Goal: Navigation & Orientation: Find specific page/section

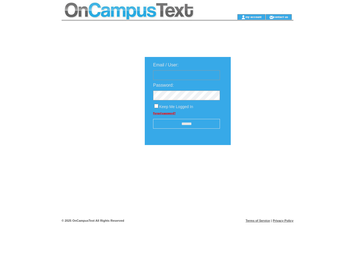
click at [140, 7] on td at bounding box center [141, 7] width 158 height 14
click at [140, 17] on td at bounding box center [141, 17] width 158 height 6
click at [228, 17] on td at bounding box center [228, 17] width 17 height 6
click at [254, 17] on link "my account" at bounding box center [254, 17] width 16 height 4
click at [281, 17] on link "contact us" at bounding box center [281, 17] width 15 height 4
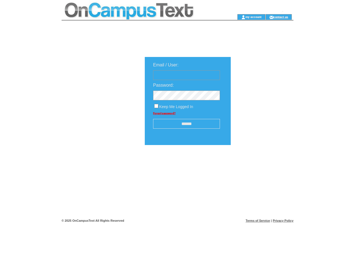
click at [187, 124] on input "******" at bounding box center [186, 124] width 67 height 10
click at [261, 164] on img at bounding box center [261, 162] width 28 height 7
click at [258, 220] on link "Terms of Service" at bounding box center [258, 220] width 24 height 3
click at [283, 220] on link "Privacy Policy" at bounding box center [283, 220] width 21 height 3
